Goal: Information Seeking & Learning: Learn about a topic

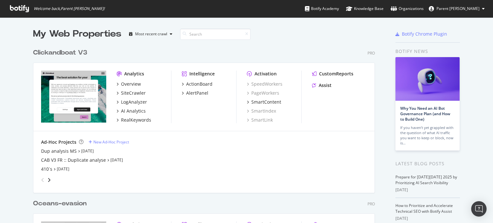
click at [72, 53] on div "Clickandboat V3" at bounding box center [60, 52] width 54 height 9
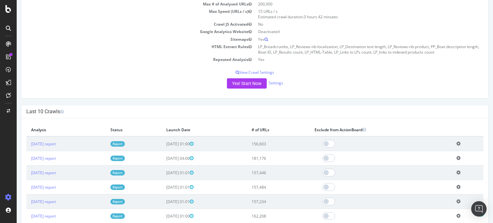
scroll to position [96, 0]
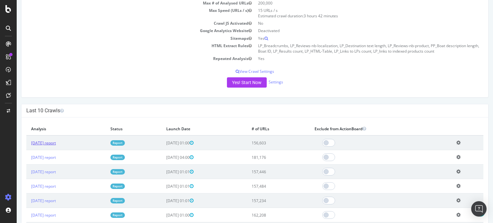
click at [49, 142] on link "[DATE] report" at bounding box center [43, 142] width 25 height 5
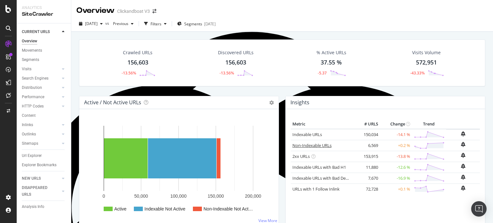
click at [309, 144] on link "Non-Indexable URLs" at bounding box center [312, 146] width 39 height 6
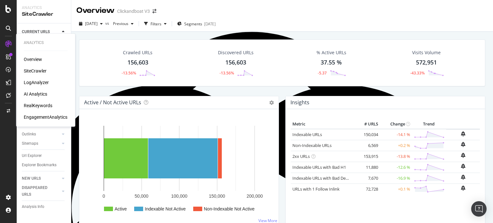
click at [43, 106] on div "RealKeywords" at bounding box center [38, 105] width 29 height 6
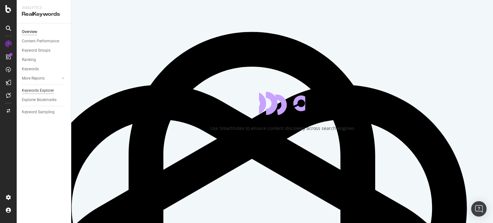
click at [39, 91] on div "Keywords Explorer" at bounding box center [38, 90] width 32 height 7
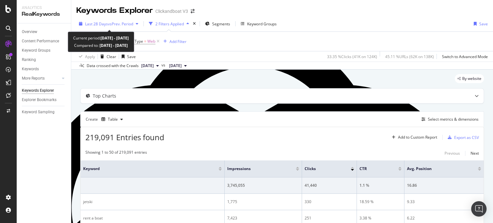
click at [121, 24] on span "vs Prev. Period" at bounding box center [120, 23] width 25 height 5
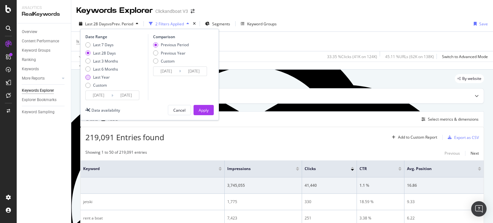
click at [106, 75] on div "Last Year" at bounding box center [101, 77] width 17 height 5
type input "[DATE]"
click at [176, 54] on div "Previous Year" at bounding box center [173, 52] width 25 height 5
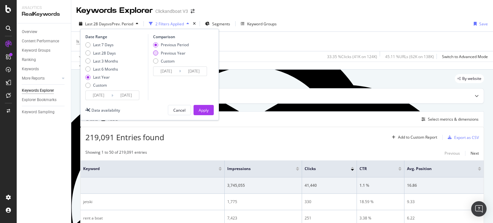
type input "[DATE]"
click at [208, 108] on div "Apply" at bounding box center [204, 110] width 10 height 5
type textarea "Web"
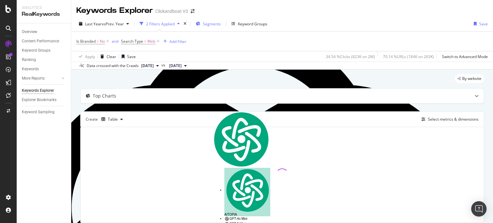
click at [207, 24] on span "Segments" at bounding box center [212, 23] width 18 height 5
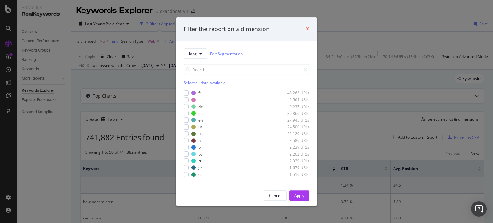
click at [306, 29] on icon "times" at bounding box center [308, 29] width 4 height 5
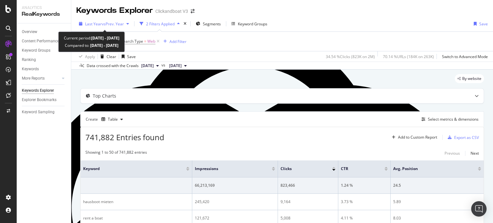
click at [123, 24] on span "vs Prev. Year" at bounding box center [113, 23] width 22 height 5
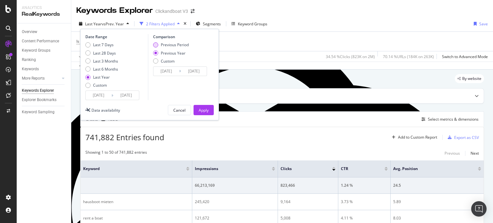
click at [153, 44] on div "Previous Period" at bounding box center [155, 44] width 5 height 5
type input "[DATE]"
click at [206, 108] on div "Apply" at bounding box center [204, 110] width 10 height 5
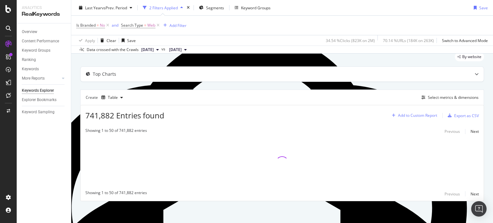
scroll to position [22, 0]
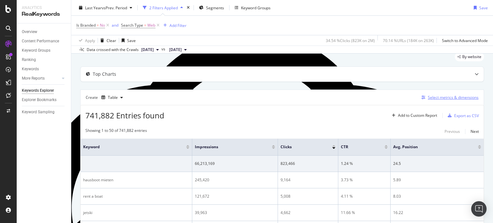
click at [433, 99] on div "Select metrics & dimensions" at bounding box center [453, 97] width 51 height 5
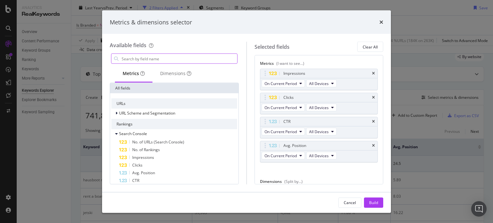
click at [188, 57] on input "Full Page" at bounding box center [179, 59] width 116 height 10
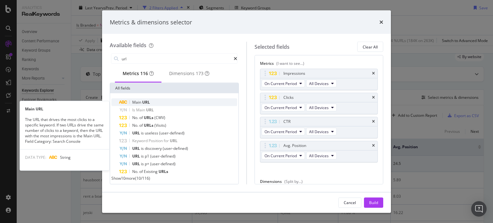
type input "url"
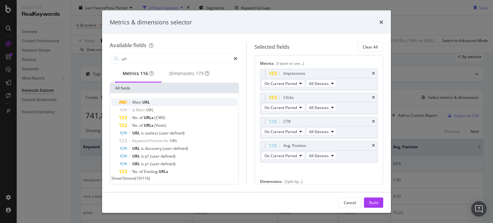
click at [183, 103] on div "Main URL" at bounding box center [178, 103] width 118 height 8
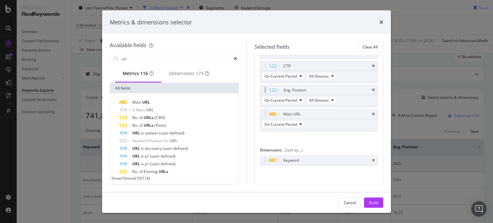
scroll to position [57, 0]
click at [372, 159] on icon "times" at bounding box center [373, 159] width 3 height 4
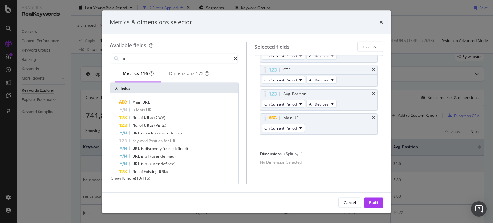
scroll to position [55, 0]
click at [373, 201] on div "Build" at bounding box center [373, 202] width 9 height 5
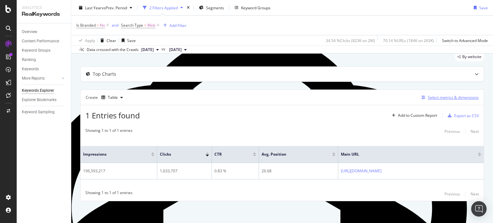
click at [434, 97] on div "Select metrics & dimensions" at bounding box center [453, 97] width 51 height 5
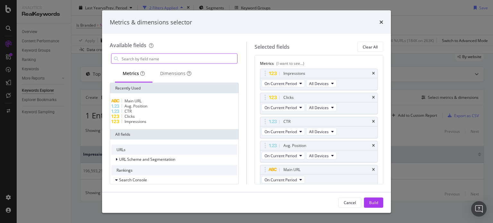
click at [173, 56] on input "Full Page" at bounding box center [179, 59] width 116 height 10
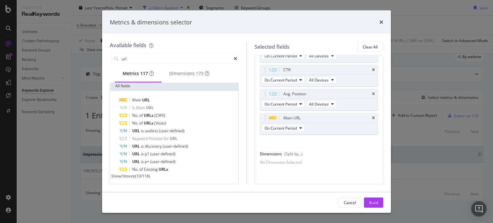
scroll to position [55, 0]
type input "url"
click at [372, 116] on icon "times" at bounding box center [373, 118] width 3 height 4
click at [128, 177] on span "Show 10 more" at bounding box center [123, 175] width 24 height 5
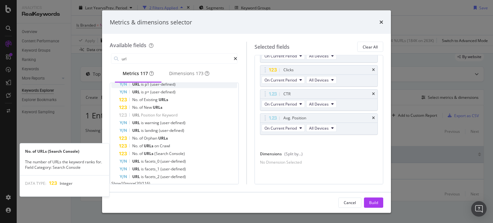
scroll to position [112, 0]
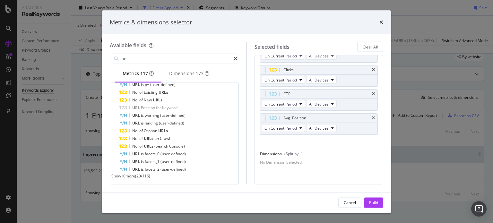
click at [130, 176] on span "Show 10 more" at bounding box center [123, 175] width 24 height 5
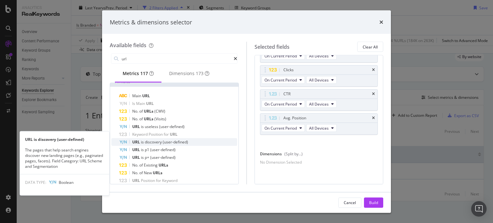
scroll to position [64, 0]
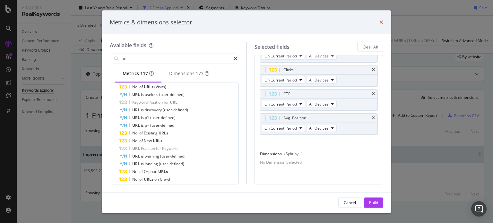
click at [380, 23] on icon "times" at bounding box center [382, 22] width 4 height 5
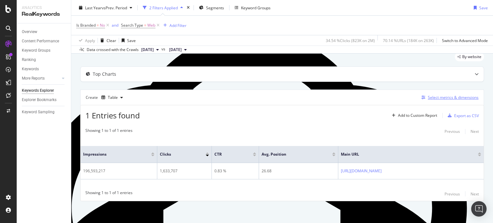
click at [442, 99] on div "Select metrics & dimensions" at bounding box center [453, 97] width 51 height 5
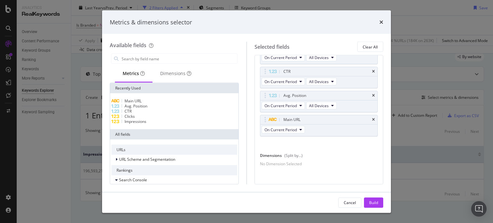
scroll to position [55, 0]
click at [372, 116] on icon "times" at bounding box center [373, 118] width 3 height 4
click at [375, 205] on div "Build" at bounding box center [373, 202] width 9 height 5
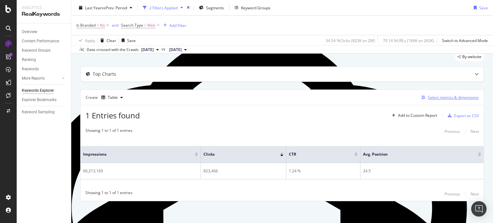
click at [429, 95] on div "Select metrics & dimensions" at bounding box center [453, 97] width 51 height 5
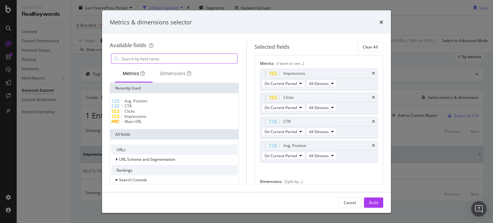
click at [151, 59] on input "Full Page" at bounding box center [179, 59] width 116 height 10
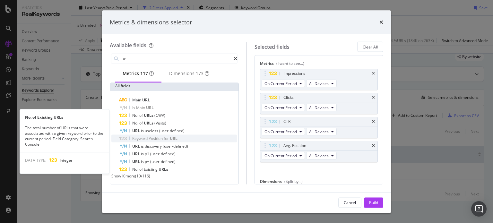
scroll to position [35, 0]
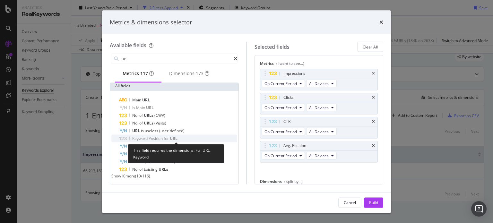
click at [152, 137] on span "Position" at bounding box center [156, 138] width 15 height 5
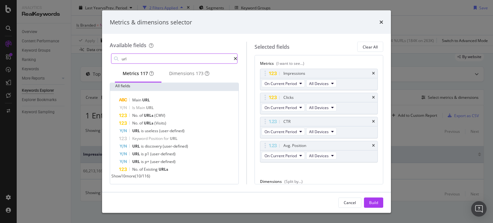
click at [155, 54] on input "url" at bounding box center [177, 59] width 113 height 10
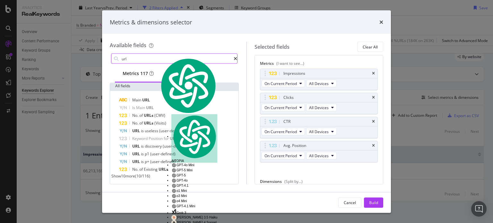
click at [155, 54] on input "url" at bounding box center [177, 59] width 113 height 10
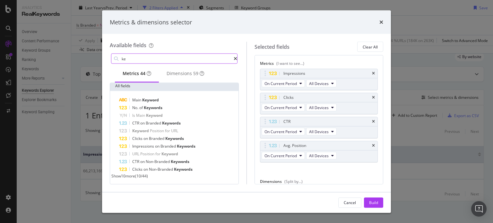
scroll to position [6, 0]
type input "key"
click at [383, 20] on icon "times" at bounding box center [382, 22] width 4 height 5
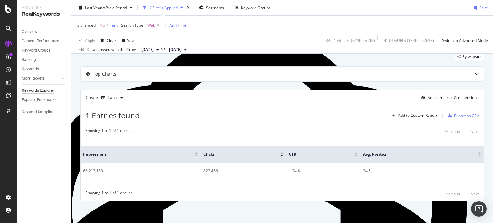
click at [46, 90] on div "Keywords Explorer" at bounding box center [38, 90] width 32 height 7
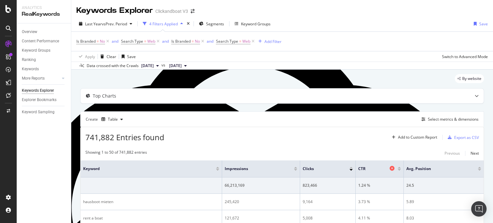
scroll to position [32, 0]
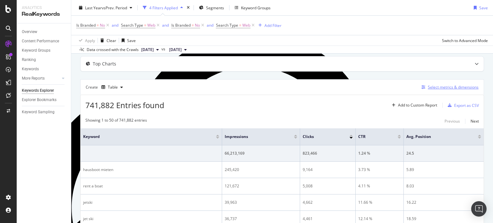
click at [441, 88] on div "Select metrics & dimensions" at bounding box center [453, 86] width 51 height 5
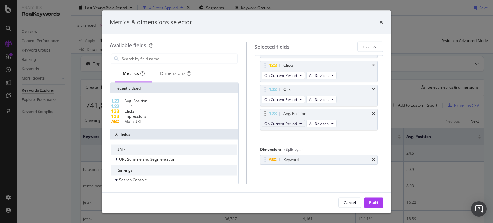
scroll to position [33, 0]
click at [145, 60] on input "Full Page" at bounding box center [179, 59] width 116 height 10
click at [140, 124] on span "Main URL" at bounding box center [133, 121] width 17 height 5
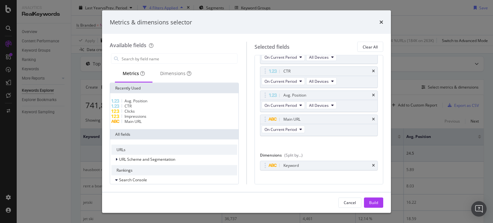
scroll to position [57, 0]
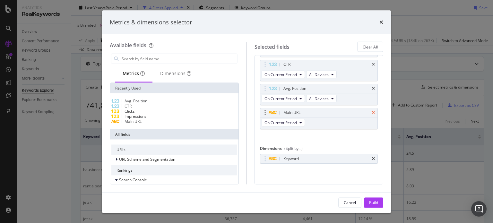
click at [372, 111] on icon "times" at bounding box center [373, 113] width 3 height 4
click at [149, 57] on input "Full Page" at bounding box center [179, 59] width 116 height 10
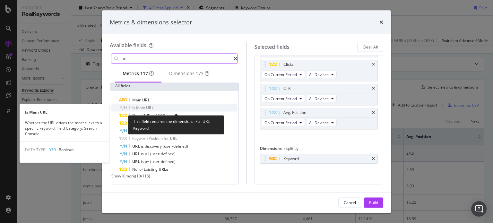
scroll to position [35, 0]
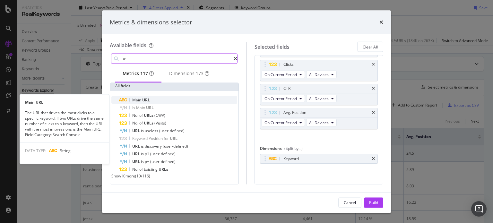
type input "url"
click at [148, 99] on span "URL" at bounding box center [146, 99] width 8 height 5
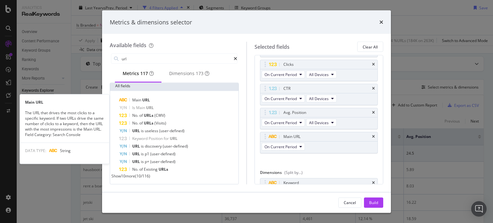
scroll to position [57, 0]
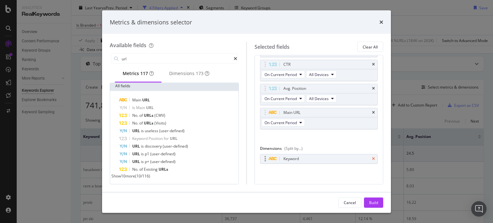
click at [372, 158] on icon "times" at bounding box center [373, 159] width 3 height 4
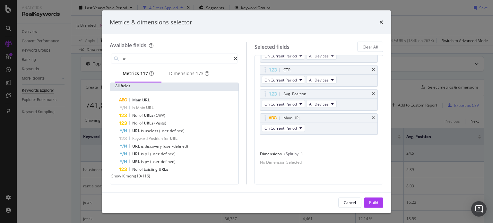
scroll to position [55, 0]
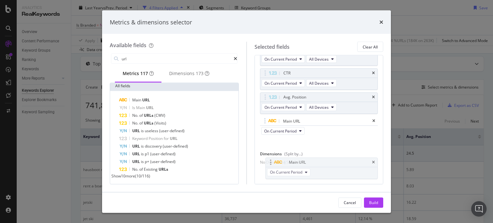
drag, startPoint x: 308, startPoint y: 113, endPoint x: 313, endPoint y: 162, distance: 49.1
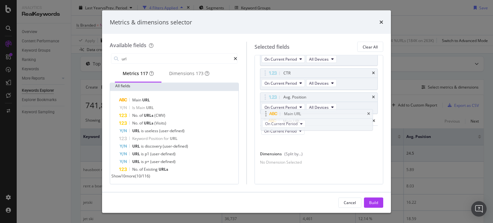
click at [313, 162] on body "Analytics RealKeywords Overview Content Performance Keyword Groups Ranking Keyw…" at bounding box center [246, 111] width 493 height 223
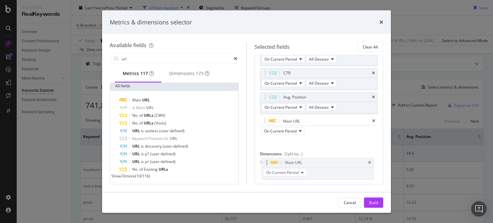
drag, startPoint x: 298, startPoint y: 111, endPoint x: 299, endPoint y: 160, distance: 48.8
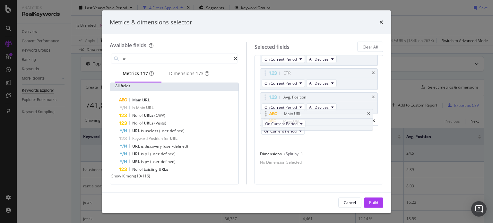
click at [299, 160] on body "Analytics RealKeywords Overview Content Performance Keyword Groups Ranking Keyw…" at bounding box center [246, 111] width 493 height 223
click at [372, 116] on icon "times" at bounding box center [373, 118] width 3 height 4
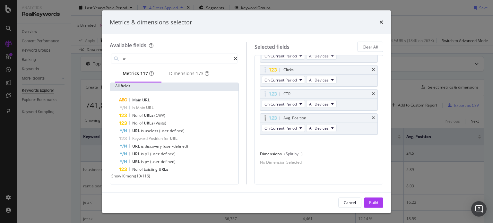
scroll to position [31, 0]
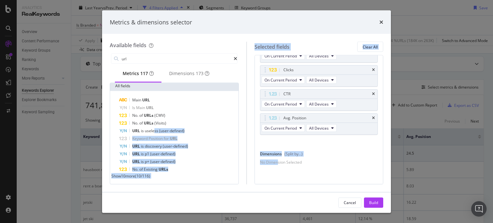
drag, startPoint x: 153, startPoint y: 129, endPoint x: 314, endPoint y: 166, distance: 164.5
click at [314, 166] on div "Available fields url Metrics 117 Dimensions 173 Recently Used Main URL All fiel…" at bounding box center [247, 113] width 274 height 143
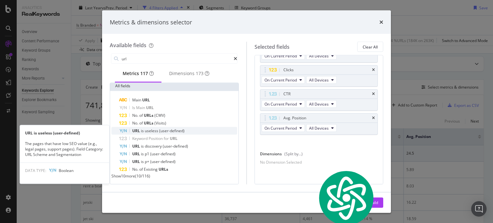
click at [143, 128] on span "is" at bounding box center [143, 130] width 4 height 5
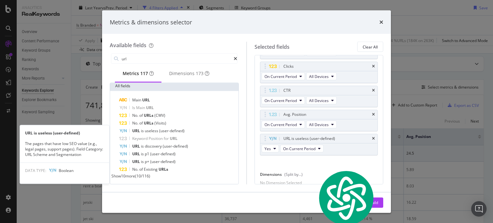
scroll to position [55, 0]
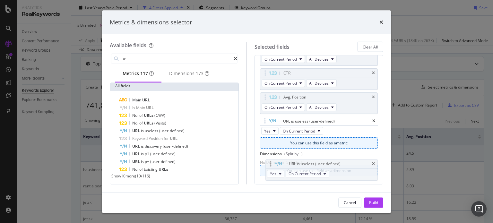
drag, startPoint x: 298, startPoint y: 115, endPoint x: 303, endPoint y: 165, distance: 50.4
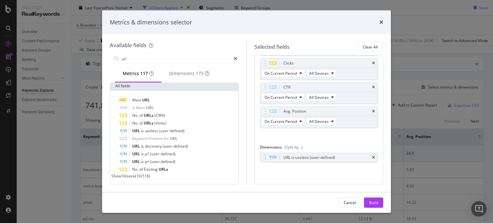
scroll to position [33, 0]
click at [370, 200] on div "Build" at bounding box center [373, 202] width 9 height 5
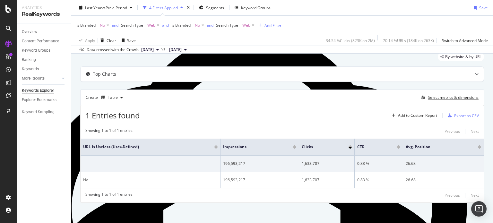
scroll to position [23, 0]
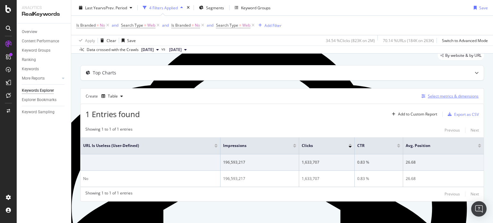
click at [448, 96] on div "Select metrics & dimensions" at bounding box center [453, 95] width 51 height 5
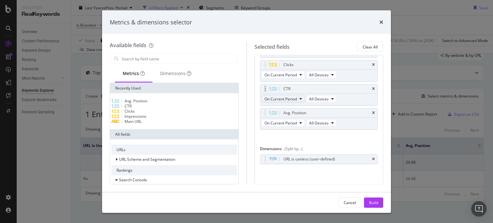
scroll to position [33, 0]
click at [372, 158] on icon "times" at bounding box center [373, 159] width 3 height 4
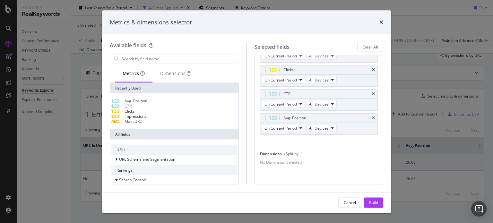
scroll to position [31, 0]
click at [162, 124] on div "Main URL" at bounding box center [174, 121] width 126 height 5
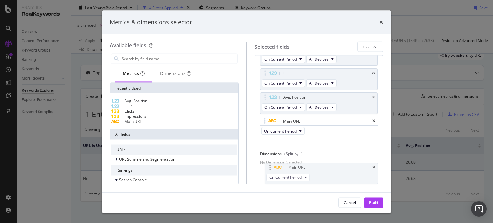
scroll to position [55, 0]
drag, startPoint x: 276, startPoint y: 137, endPoint x: 283, endPoint y: 161, distance: 25.6
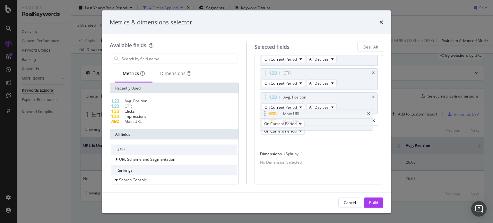
click at [283, 161] on body "Analytics RealKeywords Overview Content Performance Keyword Groups Ranking Keyw…" at bounding box center [246, 111] width 493 height 223
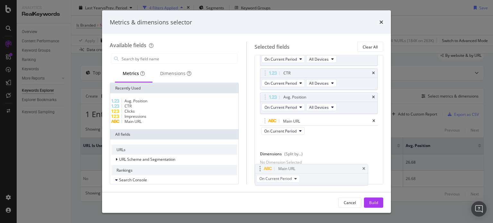
drag, startPoint x: 325, startPoint y: 110, endPoint x: 318, endPoint y: 160, distance: 50.6
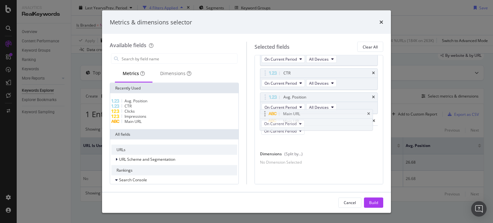
click at [319, 161] on body "Analytics RealKeywords Overview Content Performance Keyword Groups Ranking Keyw…" at bounding box center [246, 111] width 493 height 223
click at [302, 160] on div "No Dimension Selected" at bounding box center [281, 161] width 42 height 5
click at [302, 161] on div "No Dimension Selected" at bounding box center [281, 161] width 42 height 5
click at [167, 74] on div "Dimensions" at bounding box center [175, 73] width 31 height 6
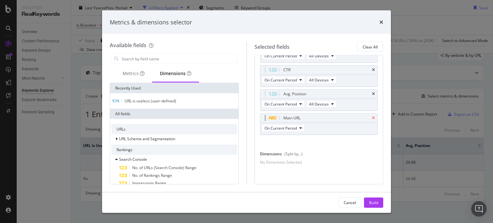
click at [372, 116] on icon "times" at bounding box center [373, 118] width 3 height 4
click at [144, 58] on input "Full Page" at bounding box center [179, 59] width 116 height 10
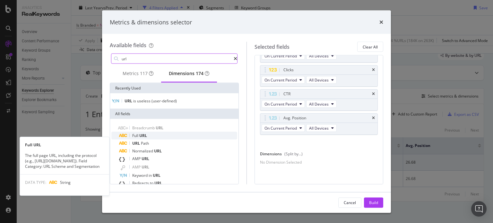
type input "url"
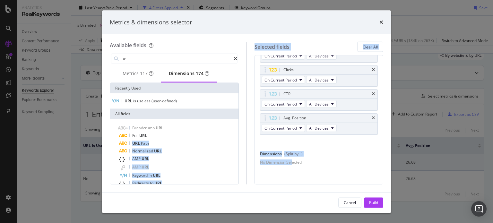
drag, startPoint x: 165, startPoint y: 140, endPoint x: 255, endPoint y: 157, distance: 92.2
click at [329, 163] on div "Available fields url Metrics 117 Dimensions 174 Recently Used URL is useless (u…" at bounding box center [247, 113] width 274 height 143
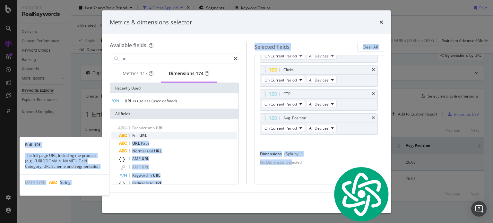
click at [158, 138] on div "Full URL" at bounding box center [178, 136] width 118 height 8
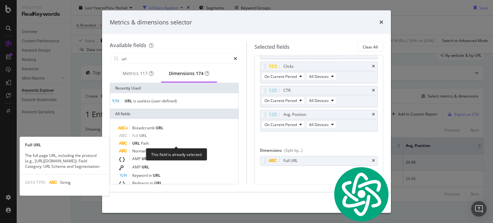
scroll to position [33, 0]
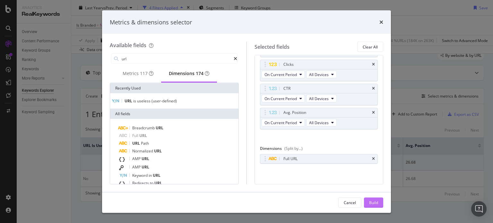
click at [371, 199] on div "Build" at bounding box center [373, 203] width 9 height 10
